Goal: Information Seeking & Learning: Learn about a topic

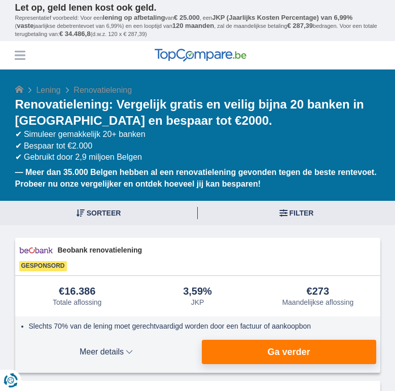
click at [23, 61] on button "Menu" at bounding box center [19, 55] width 15 height 15
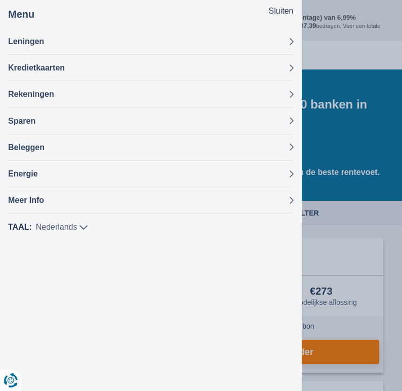
click at [270, 7] on button "Sluiten" at bounding box center [281, 12] width 25 height 12
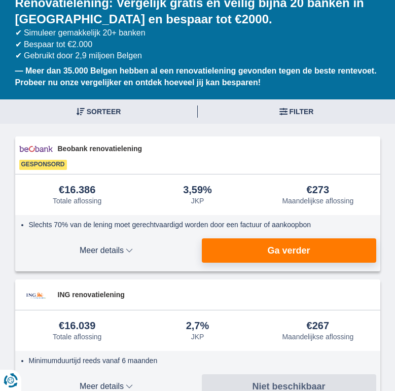
scroll to position [152, 0]
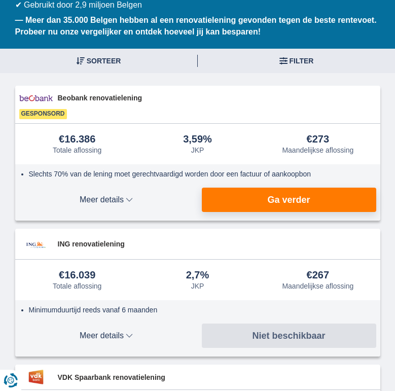
click at [118, 200] on span "Meer details" at bounding box center [106, 200] width 174 height 8
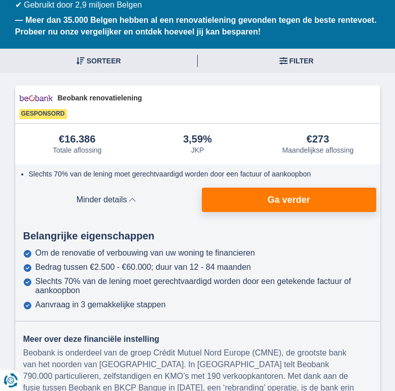
drag, startPoint x: 333, startPoint y: 138, endPoint x: 303, endPoint y: 138, distance: 29.4
click at [303, 138] on div "€273 Maandelijkse aflossing" at bounding box center [318, 144] width 116 height 20
click at [310, 138] on div "€273" at bounding box center [318, 139] width 23 height 11
drag, startPoint x: 307, startPoint y: 139, endPoint x: 345, endPoint y: 139, distance: 37.5
click at [345, 139] on div "€273 Maandelijkse aflossing" at bounding box center [318, 144] width 116 height 20
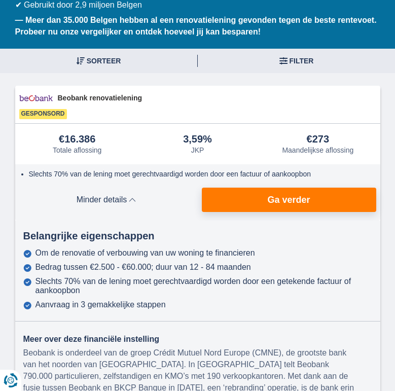
click at [339, 139] on div "€273 Maandelijkse aflossing" at bounding box center [318, 144] width 116 height 20
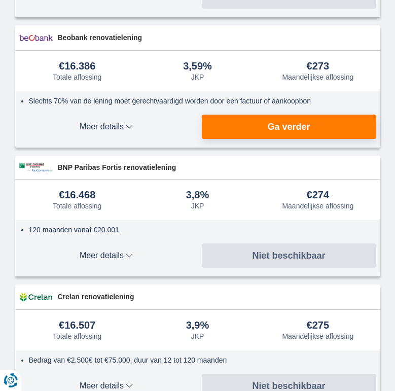
scroll to position [1166, 0]
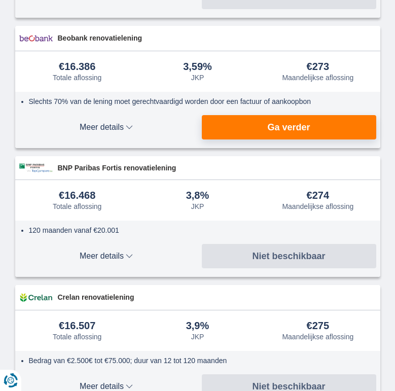
click at [138, 123] on span "Meer details" at bounding box center [106, 127] width 174 height 8
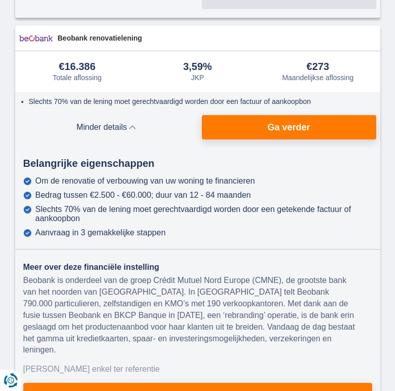
drag, startPoint x: 263, startPoint y: 191, endPoint x: 202, endPoint y: 191, distance: 60.8
click at [202, 191] on div "Bedrag tussen €2.500 - €60.000; duur van 12 - 84 maanden" at bounding box center [197, 195] width 349 height 9
click at [202, 191] on div "Bedrag tussen €2.500 - €60.000; duur van 12 - 84 maanden" at bounding box center [142, 195] width 215 height 9
drag, startPoint x: 202, startPoint y: 190, endPoint x: 262, endPoint y: 185, distance: 60.5
click at [262, 191] on div "Bedrag tussen €2.500 - €60.000; duur van 12 - 84 maanden" at bounding box center [197, 195] width 349 height 9
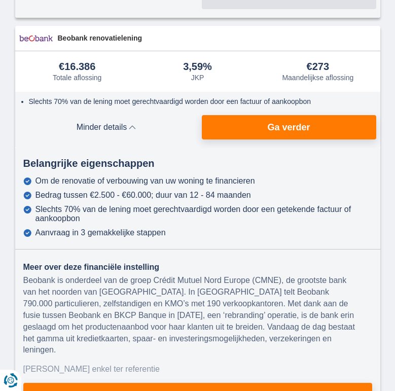
click at [262, 191] on div "Bedrag tussen €2.500 - €60.000; duur van 12 - 84 maanden" at bounding box center [197, 195] width 349 height 9
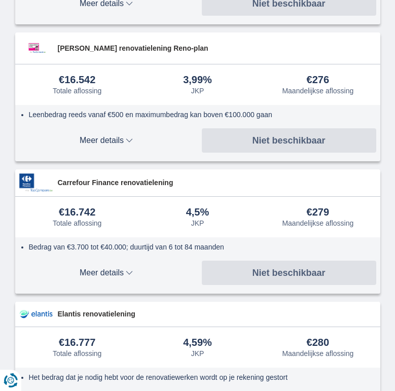
scroll to position [1774, 0]
